Goal: Information Seeking & Learning: Learn about a topic

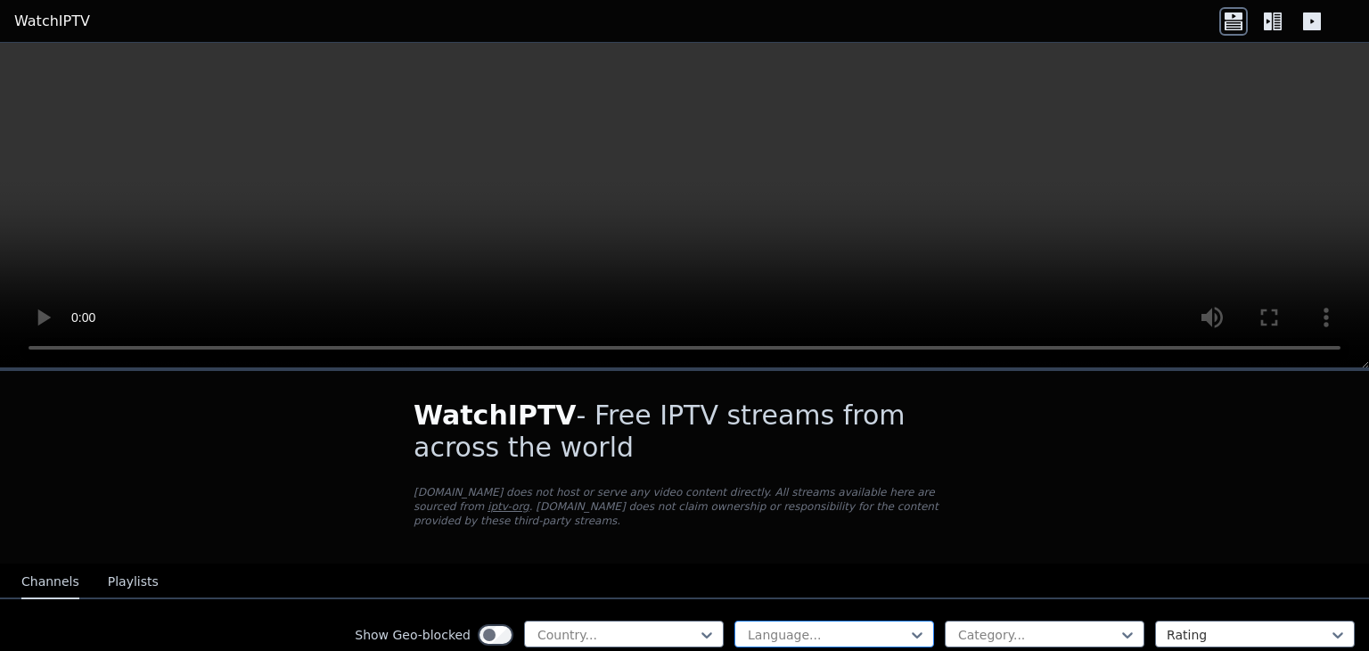
click at [801, 620] on div "Language..." at bounding box center [834, 633] width 200 height 27
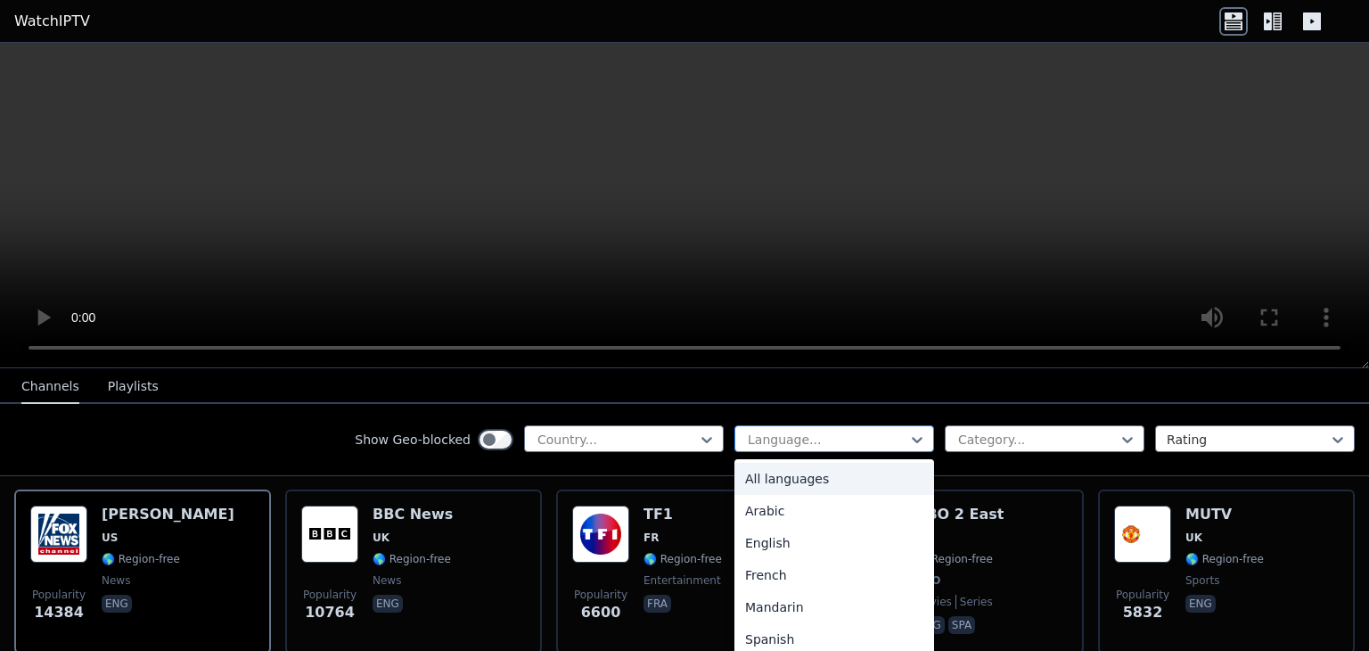
scroll to position [198, 0]
click at [856, 422] on div "Show Geo-blocked Country... 22 results available. Use Up and Down to choose opt…" at bounding box center [684, 440] width 1369 height 72
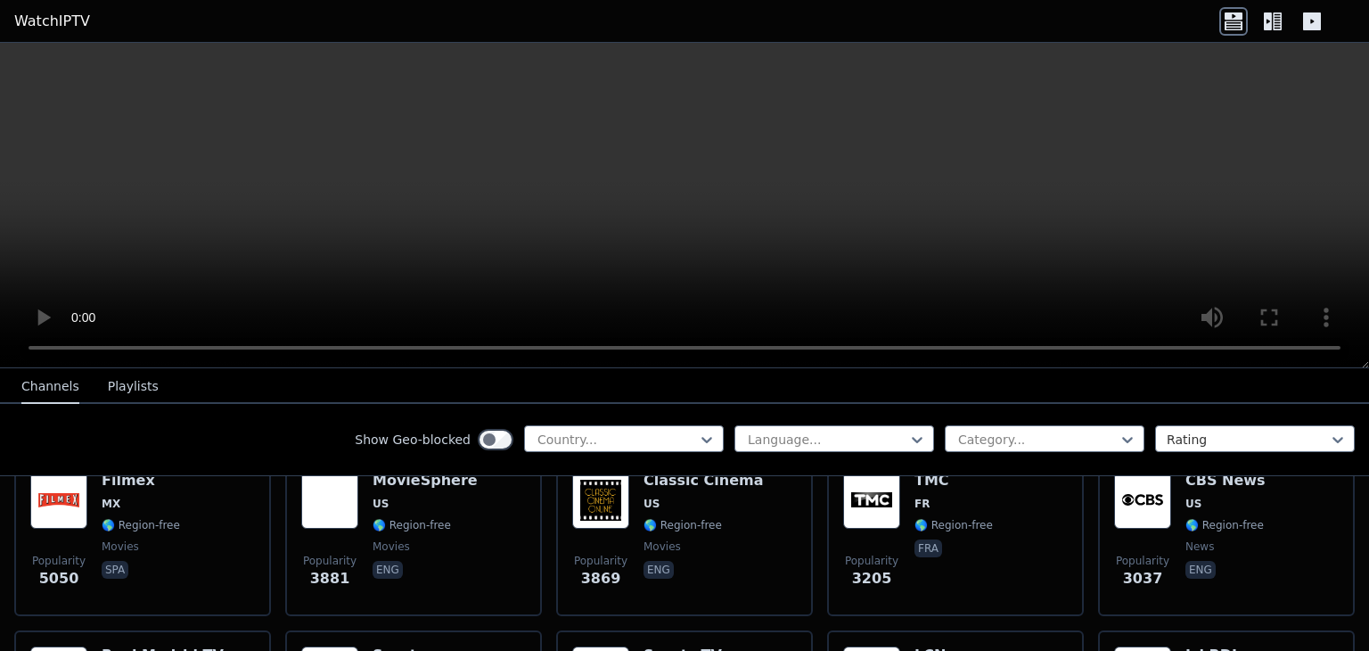
scroll to position [390, 0]
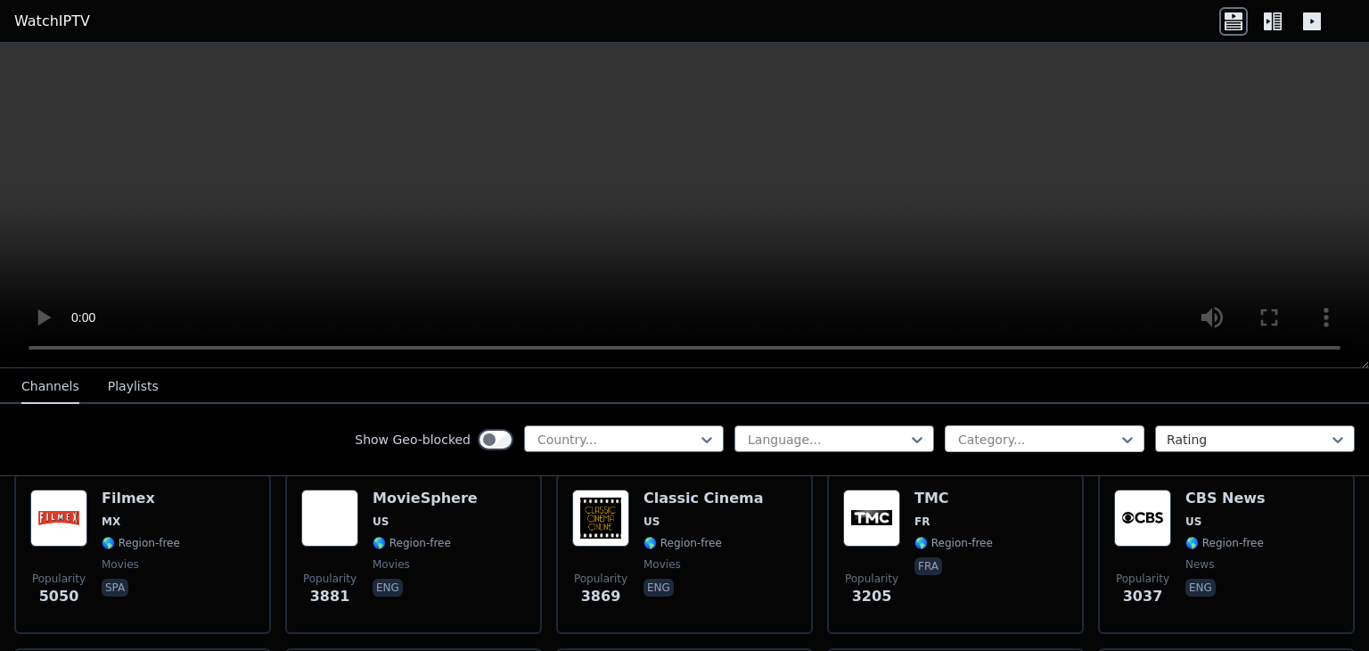
click at [1042, 430] on div at bounding box center [1037, 439] width 162 height 18
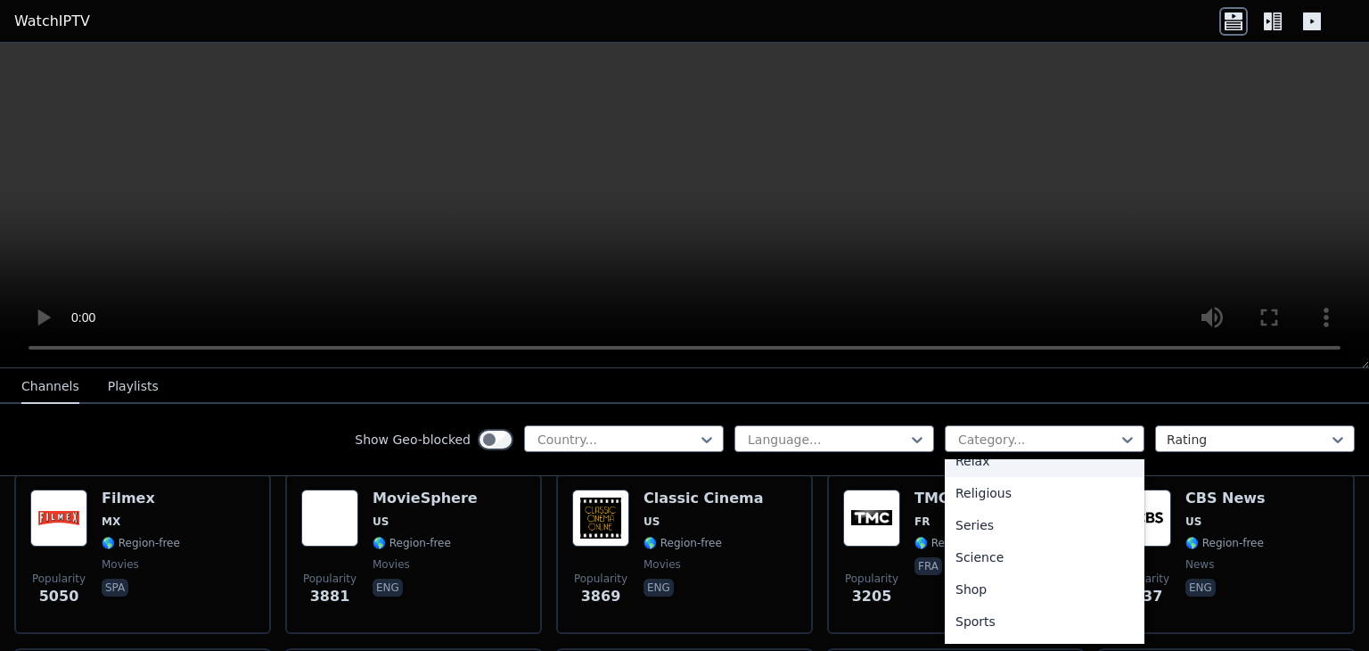
scroll to position [627, 0]
click at [1019, 626] on div "Sports" at bounding box center [1045, 621] width 200 height 32
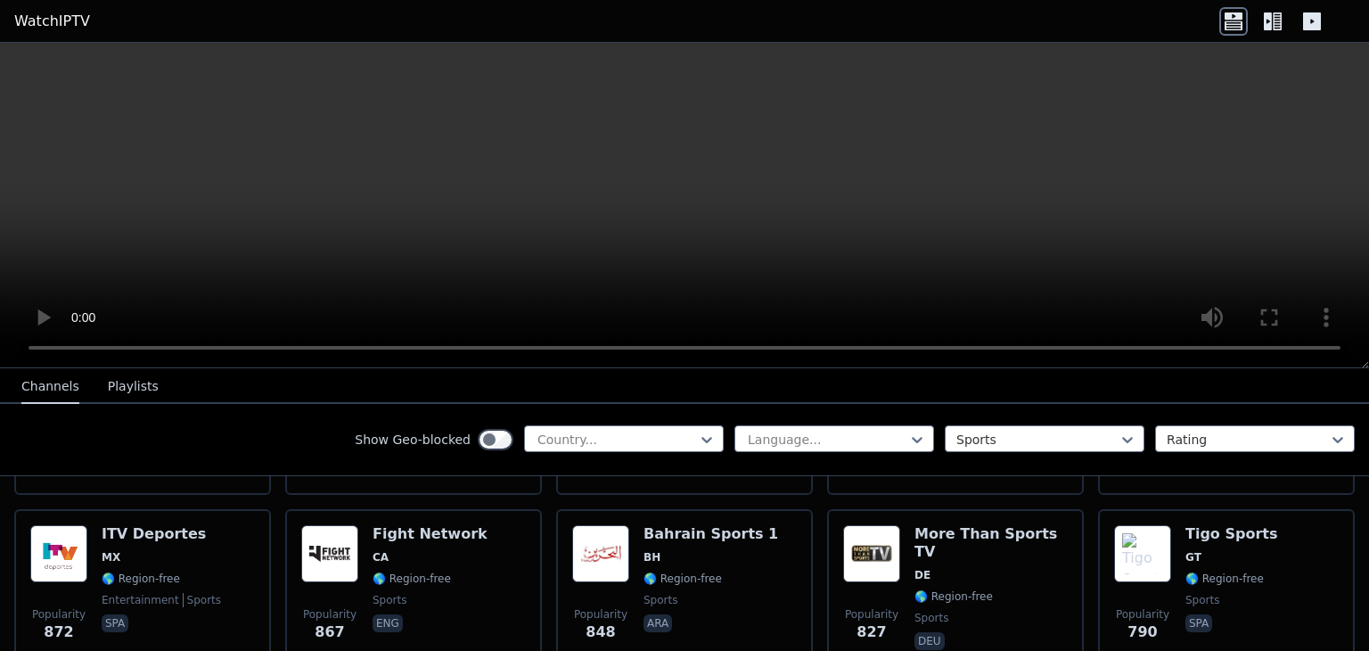
scroll to position [895, 0]
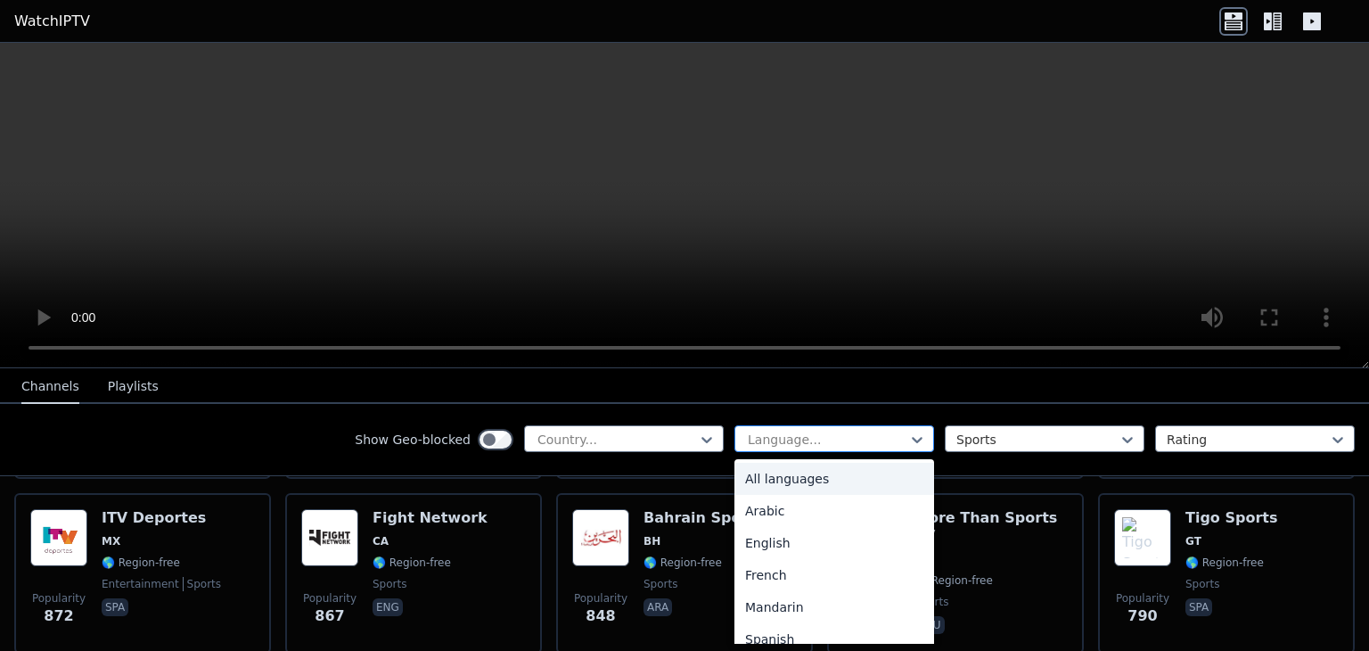
click at [759, 430] on div at bounding box center [827, 439] width 162 height 18
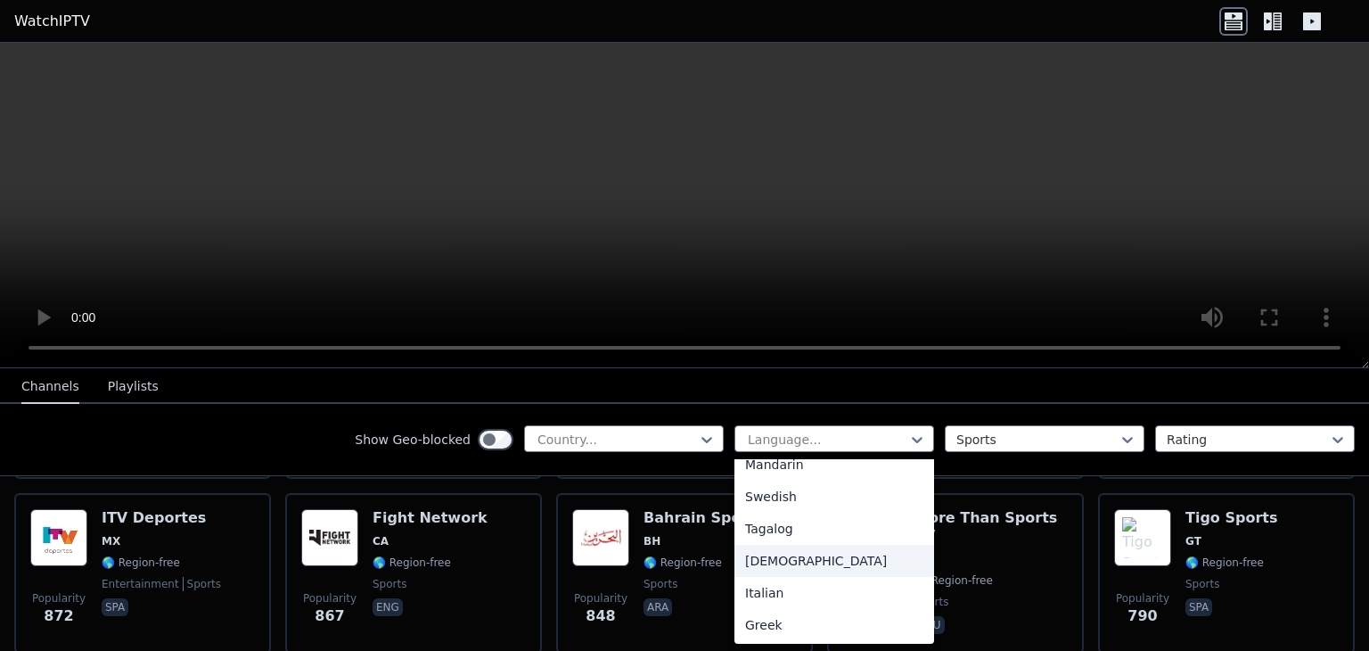
scroll to position [528, 0]
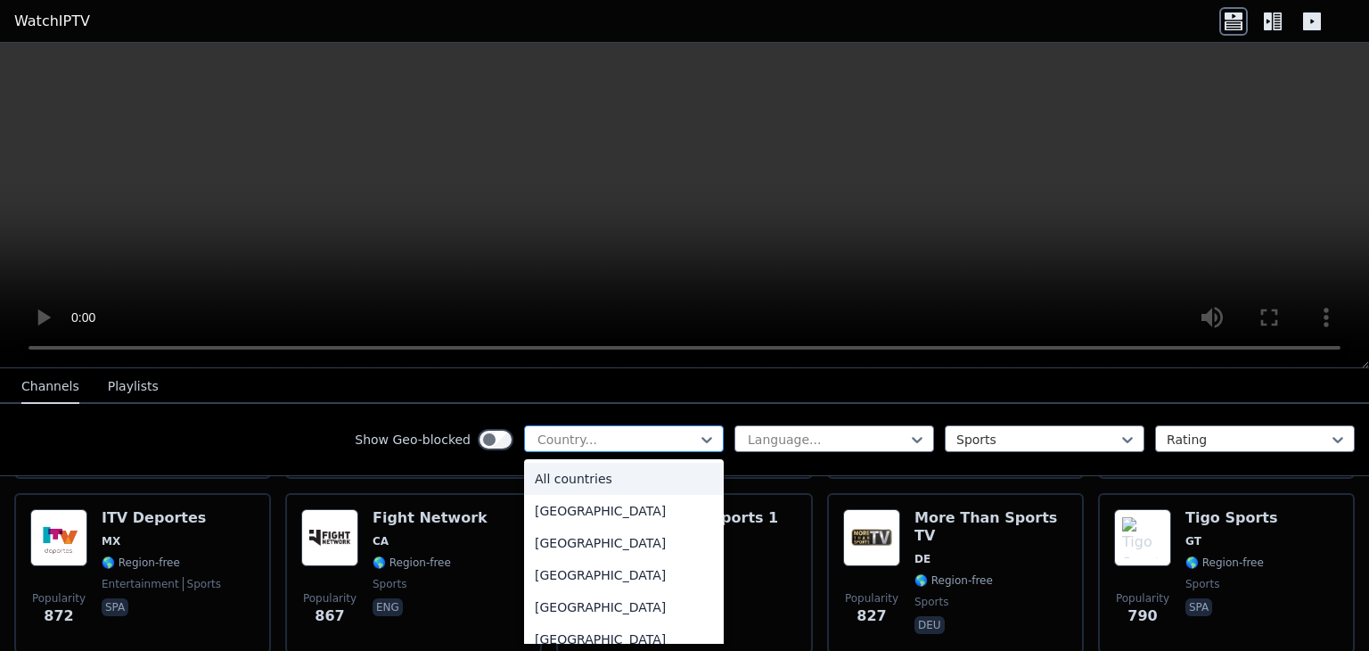
click at [655, 445] on div at bounding box center [617, 439] width 162 height 18
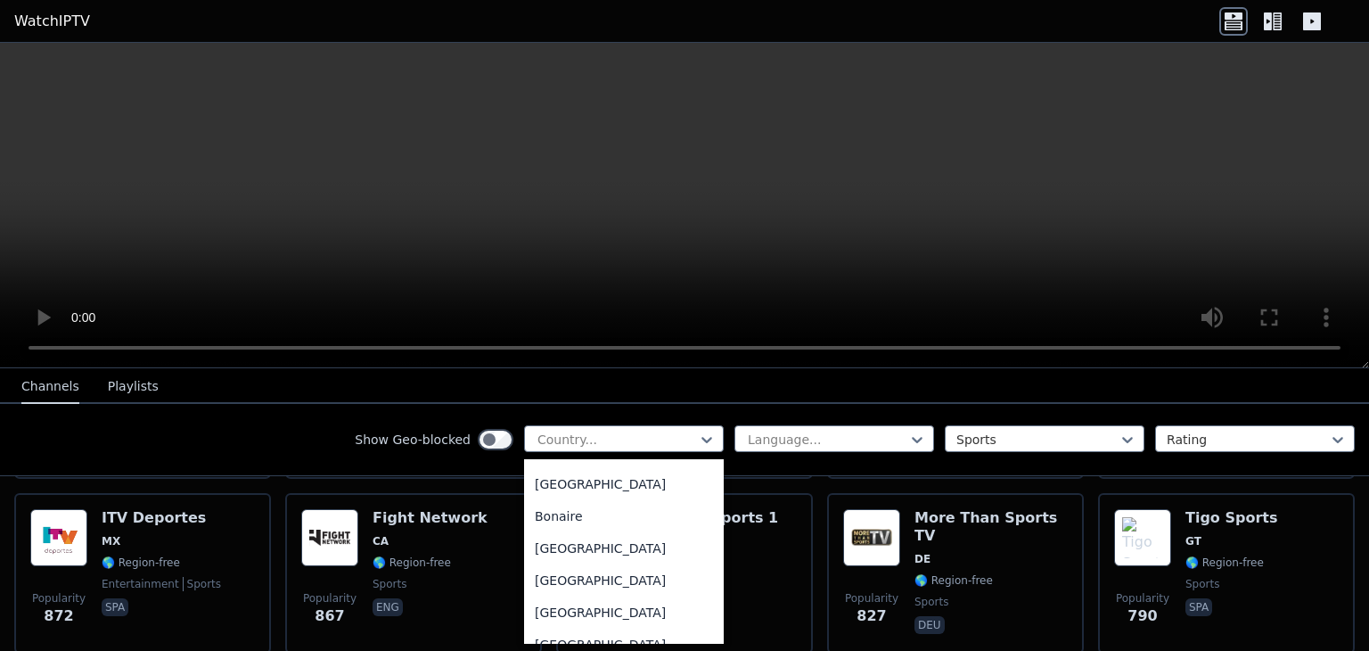
scroll to position [667, 0]
click at [618, 542] on div "[GEOGRAPHIC_DATA]" at bounding box center [624, 550] width 200 height 32
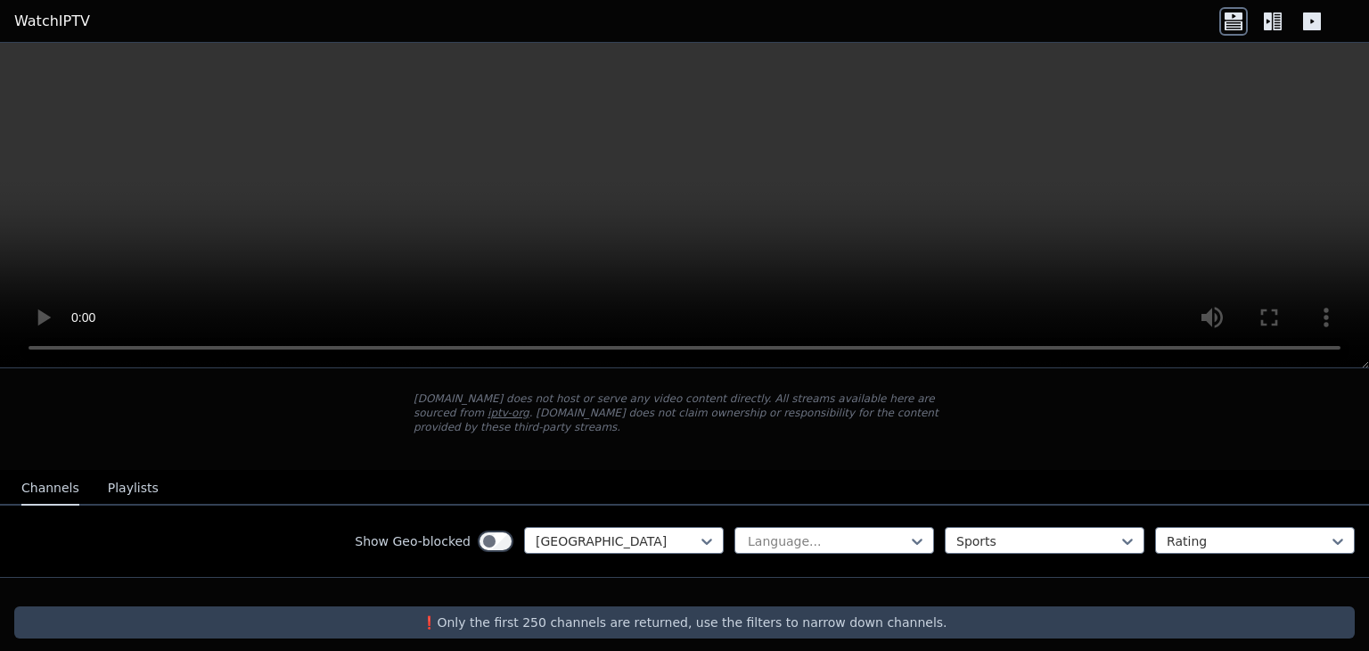
scroll to position [93, 0]
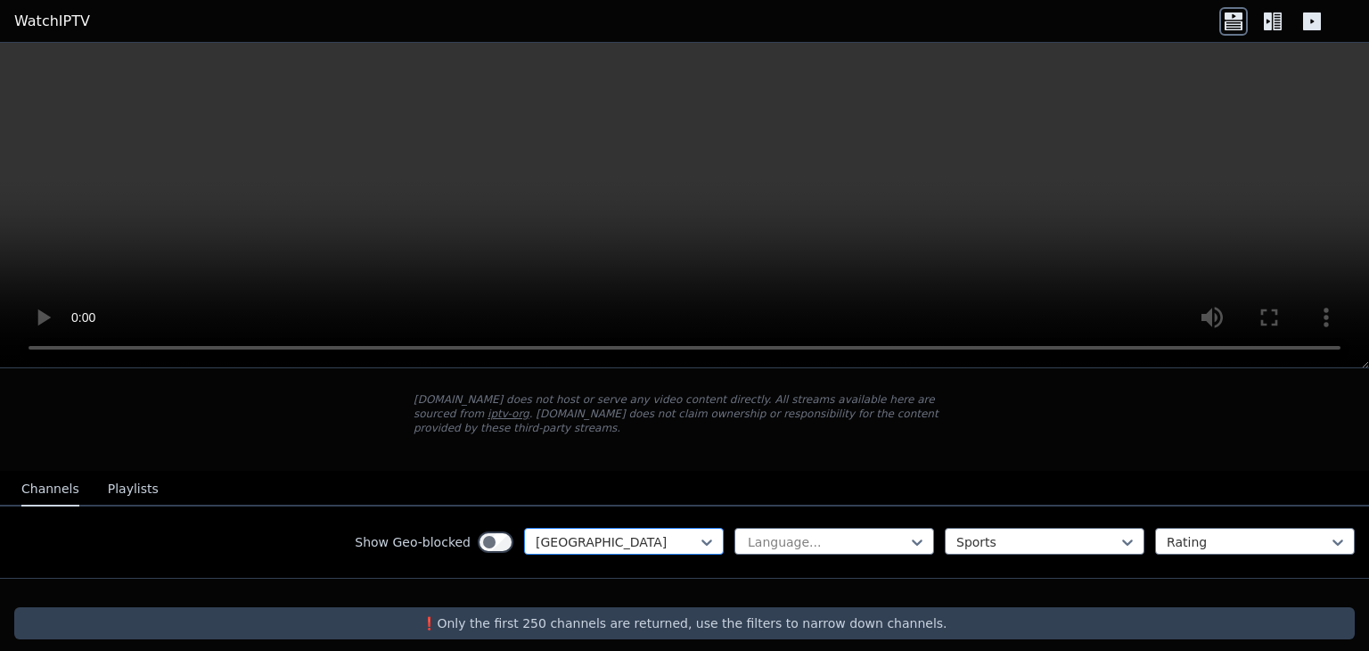
click at [637, 533] on div at bounding box center [617, 542] width 162 height 18
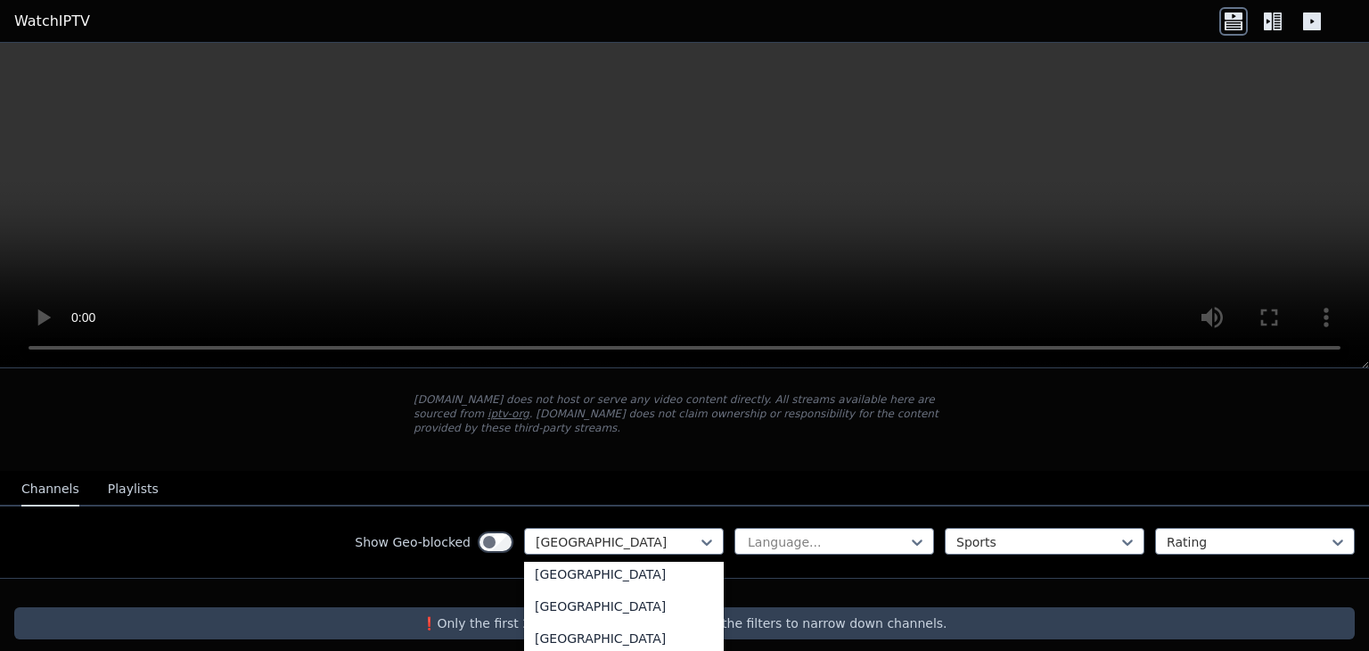
scroll to position [5446, 0]
click at [569, 591] on div "[GEOGRAPHIC_DATA]" at bounding box center [624, 607] width 200 height 32
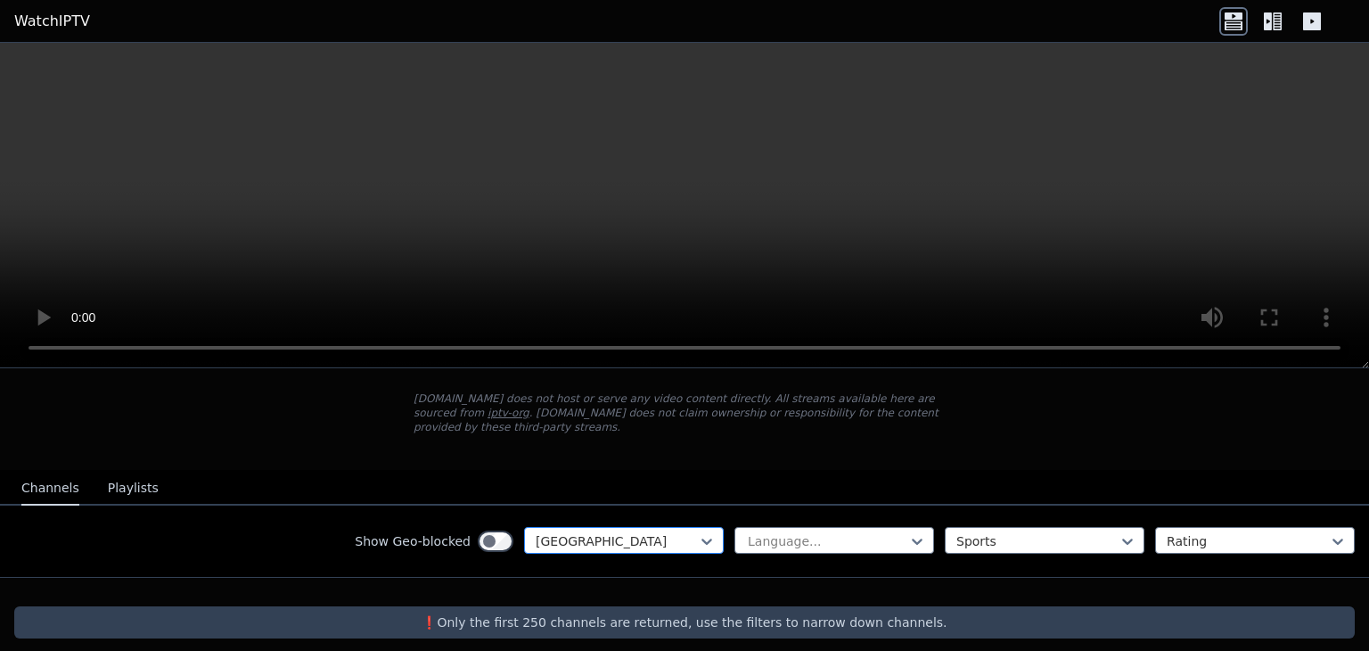
scroll to position [93, 0]
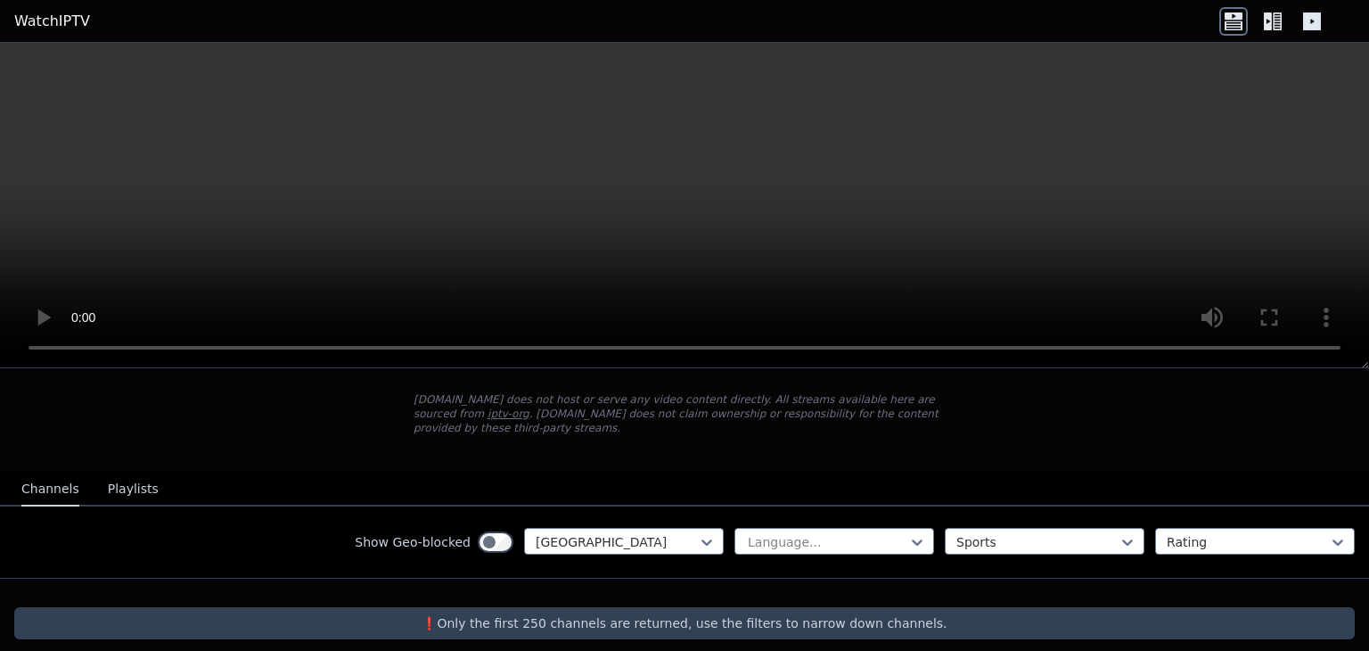
click at [568, 621] on div "❗️Only the first 250 channels are returned, use the filters to narrow down chan…" at bounding box center [684, 623] width 1340 height 32
click at [553, 614] on p "❗️Only the first 250 channels are returned, use the filters to narrow down chan…" at bounding box center [684, 623] width 1326 height 18
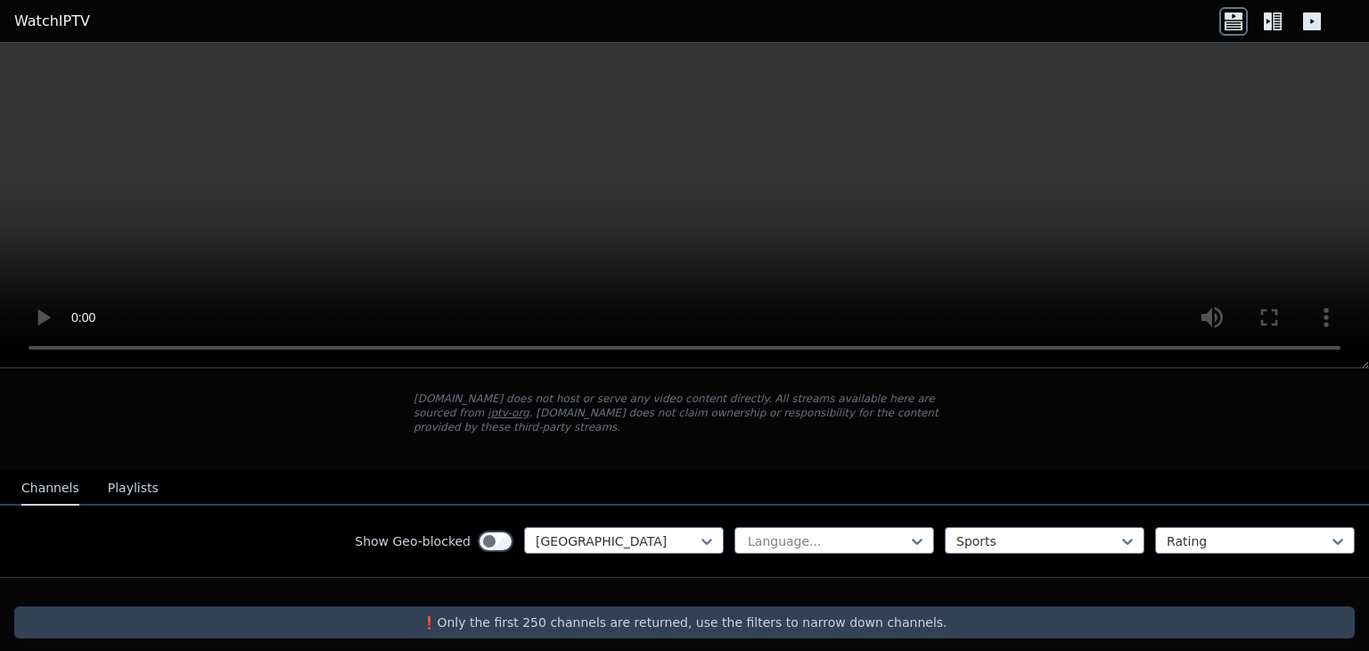
scroll to position [94, 0]
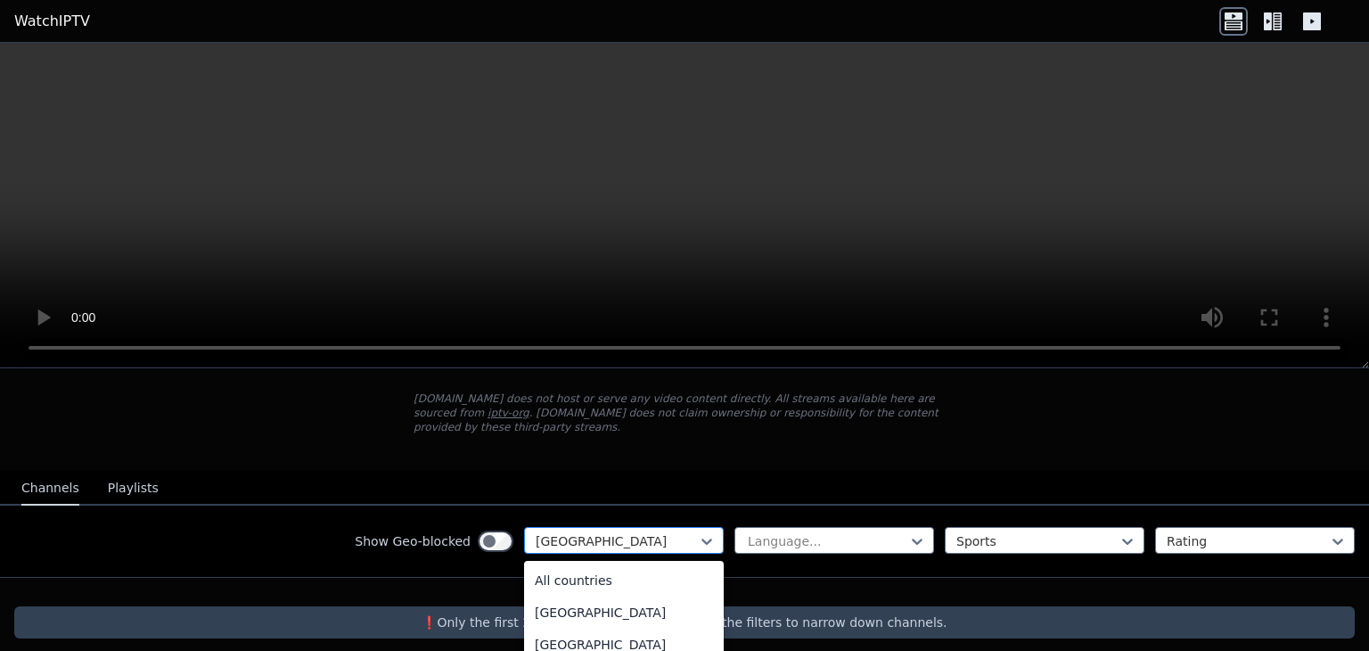
click at [537, 532] on div at bounding box center [617, 541] width 162 height 18
click at [536, 568] on div "[GEOGRAPHIC_DATA]" at bounding box center [624, 584] width 200 height 32
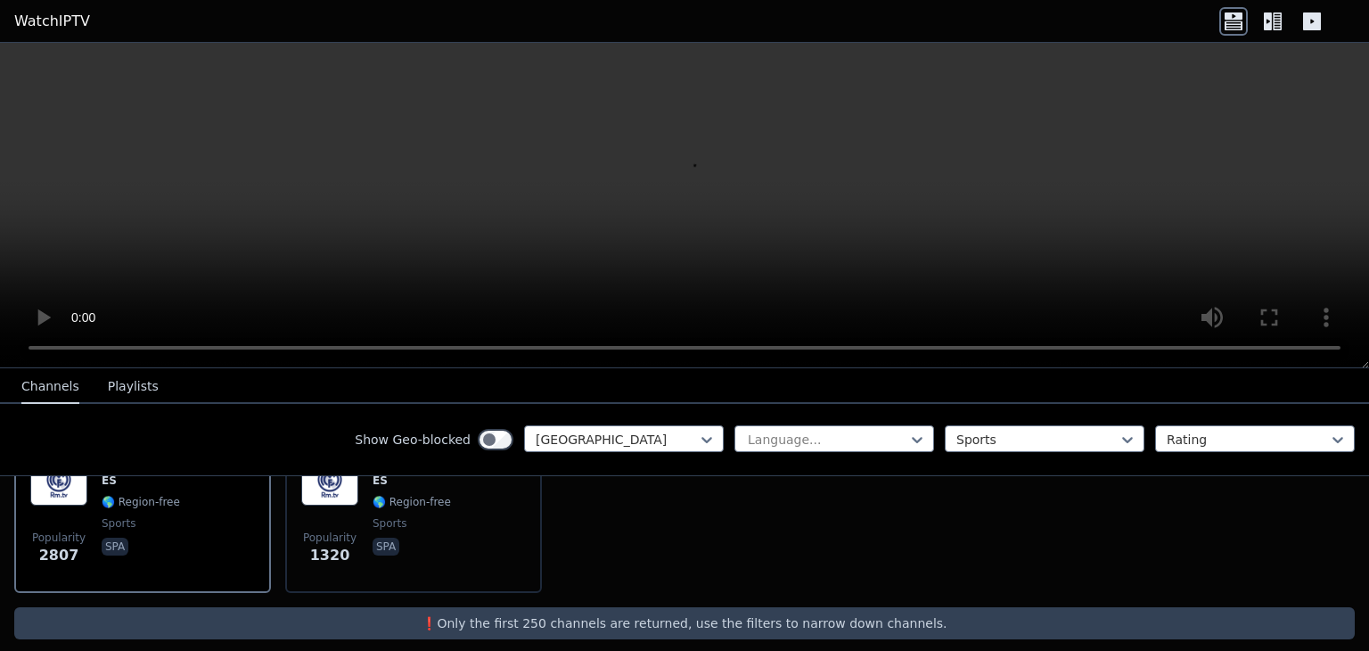
scroll to position [252, 0]
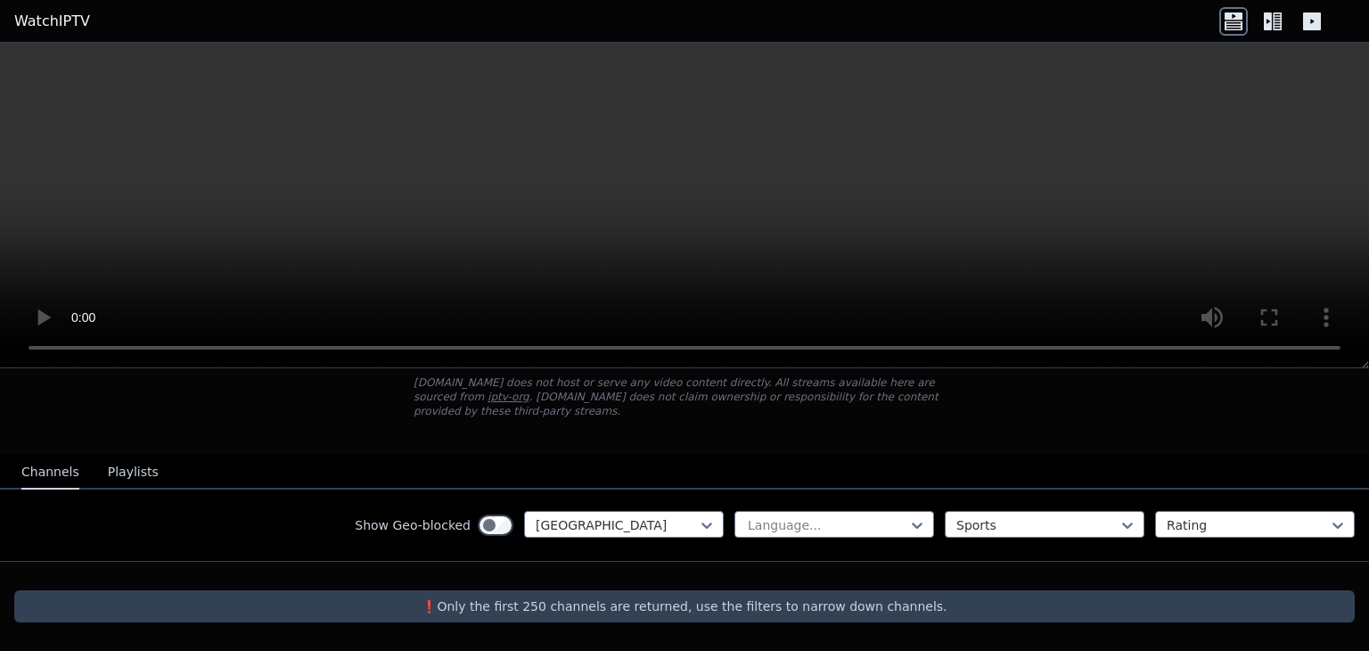
scroll to position [94, 0]
